Goal: Task Accomplishment & Management: Use online tool/utility

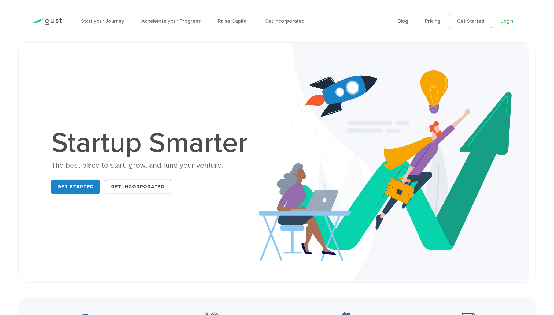
click at [503, 21] on link "Login" at bounding box center [507, 21] width 13 height 6
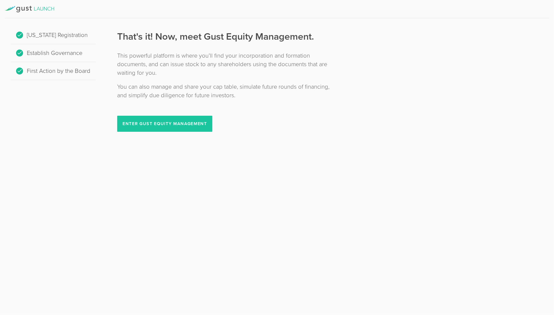
click at [192, 122] on button "Enter Gust Equity Management" at bounding box center [164, 124] width 95 height 16
